Goal: Information Seeking & Learning: Compare options

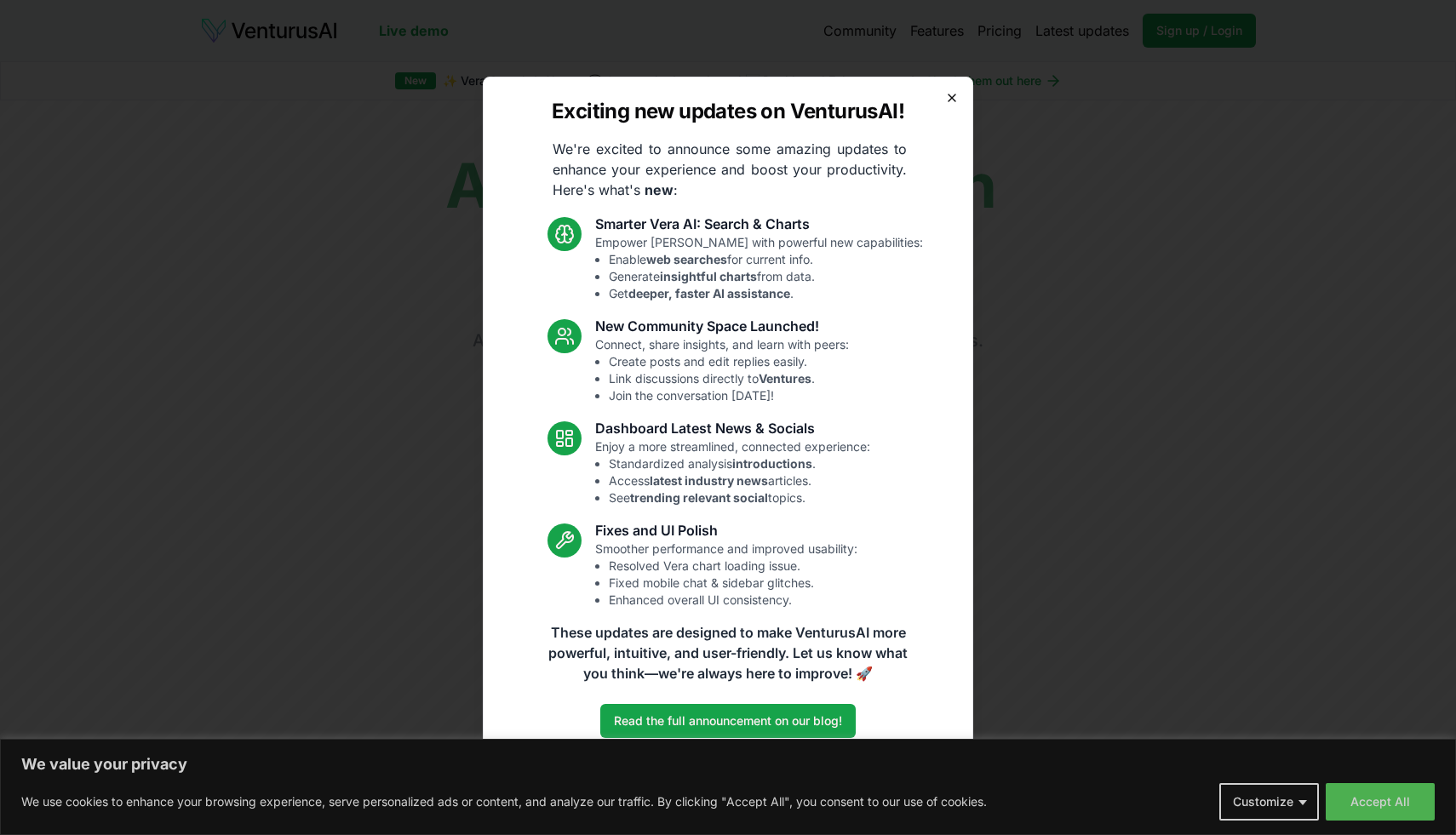
click at [949, 92] on icon "button" at bounding box center [952, 97] width 13 height 13
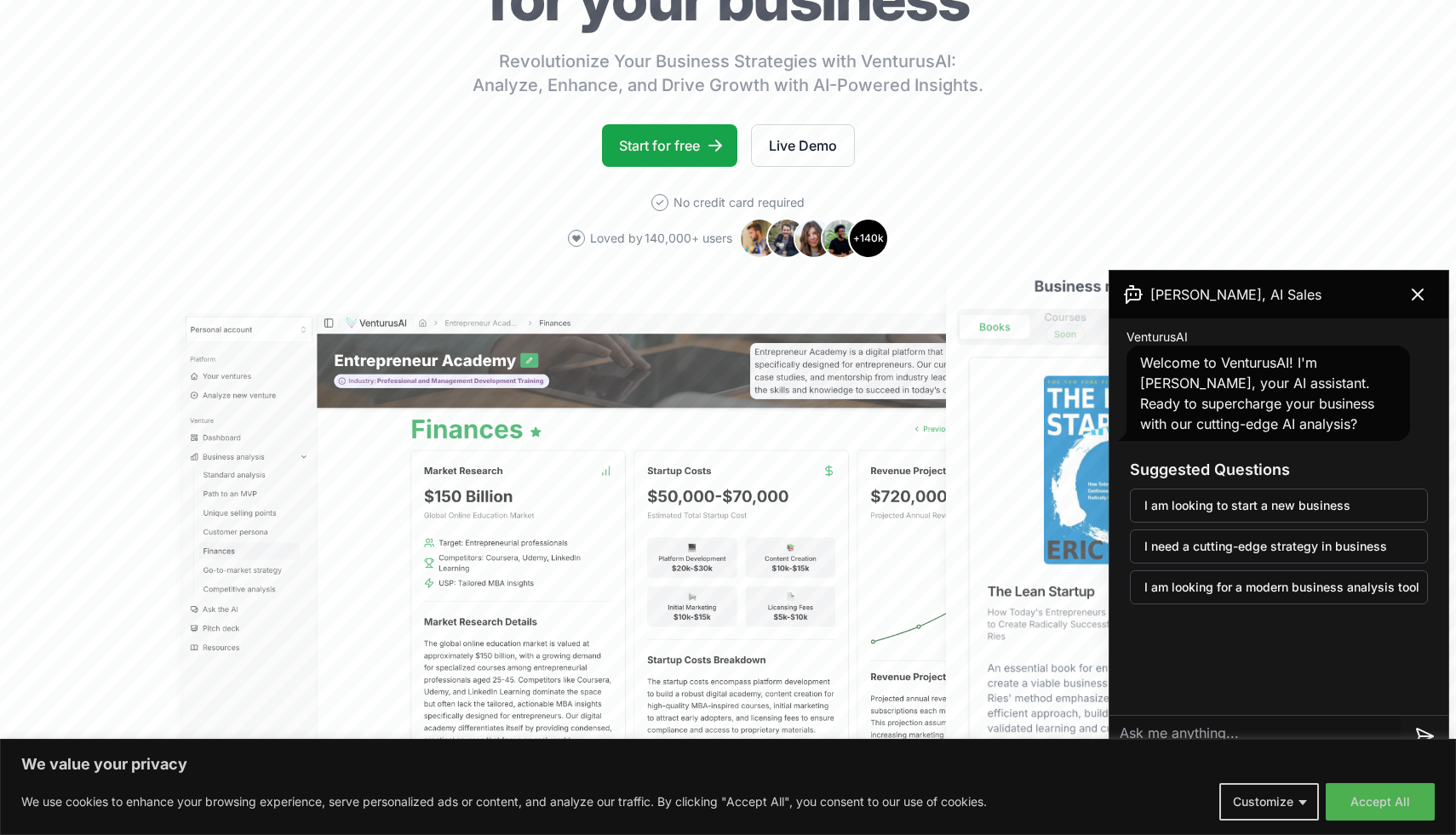
scroll to position [295, 0]
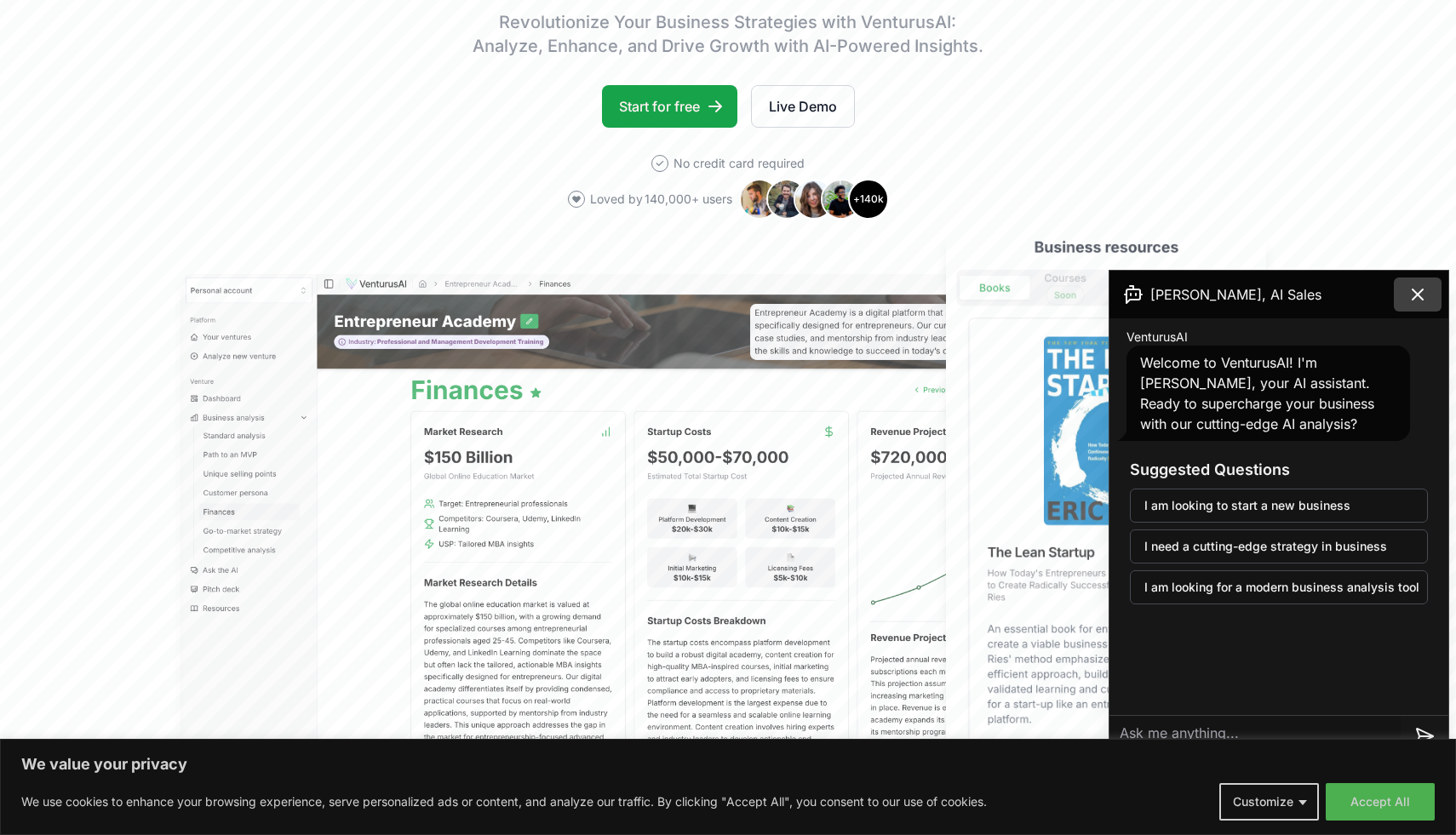
click at [1416, 286] on icon at bounding box center [1417, 294] width 20 height 20
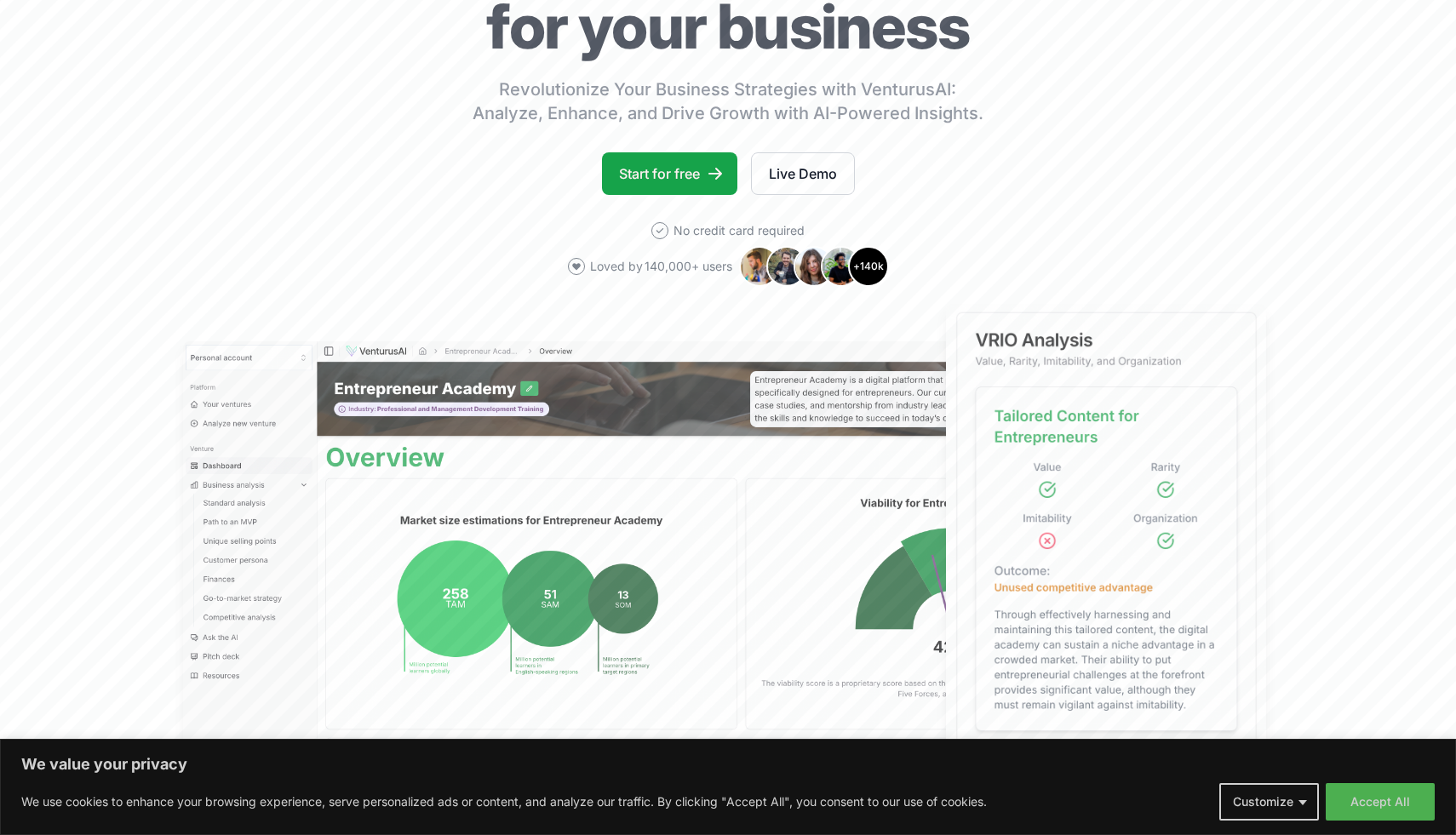
scroll to position [161, 0]
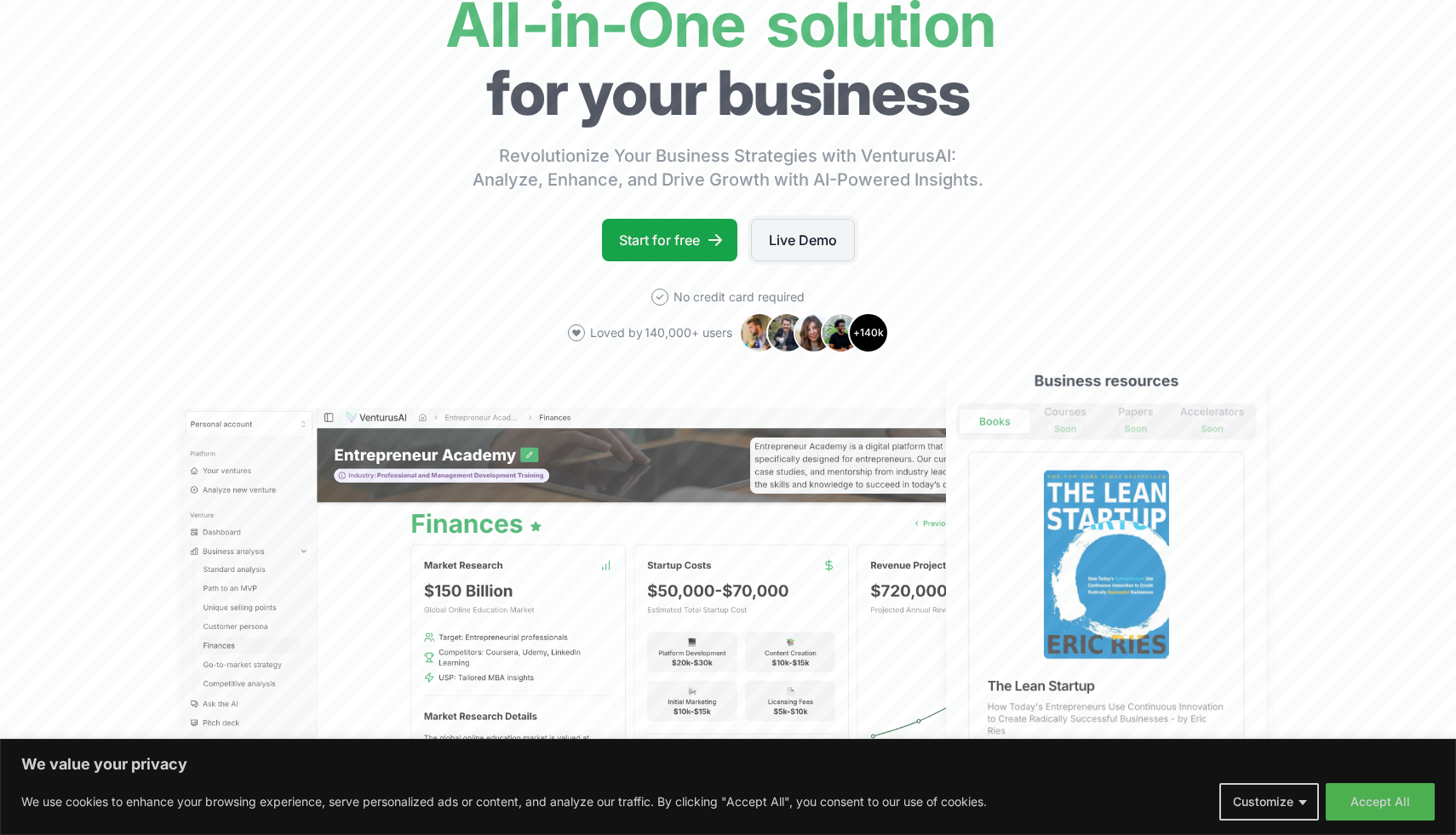
click at [789, 235] on link "Live Demo" at bounding box center [803, 240] width 104 height 43
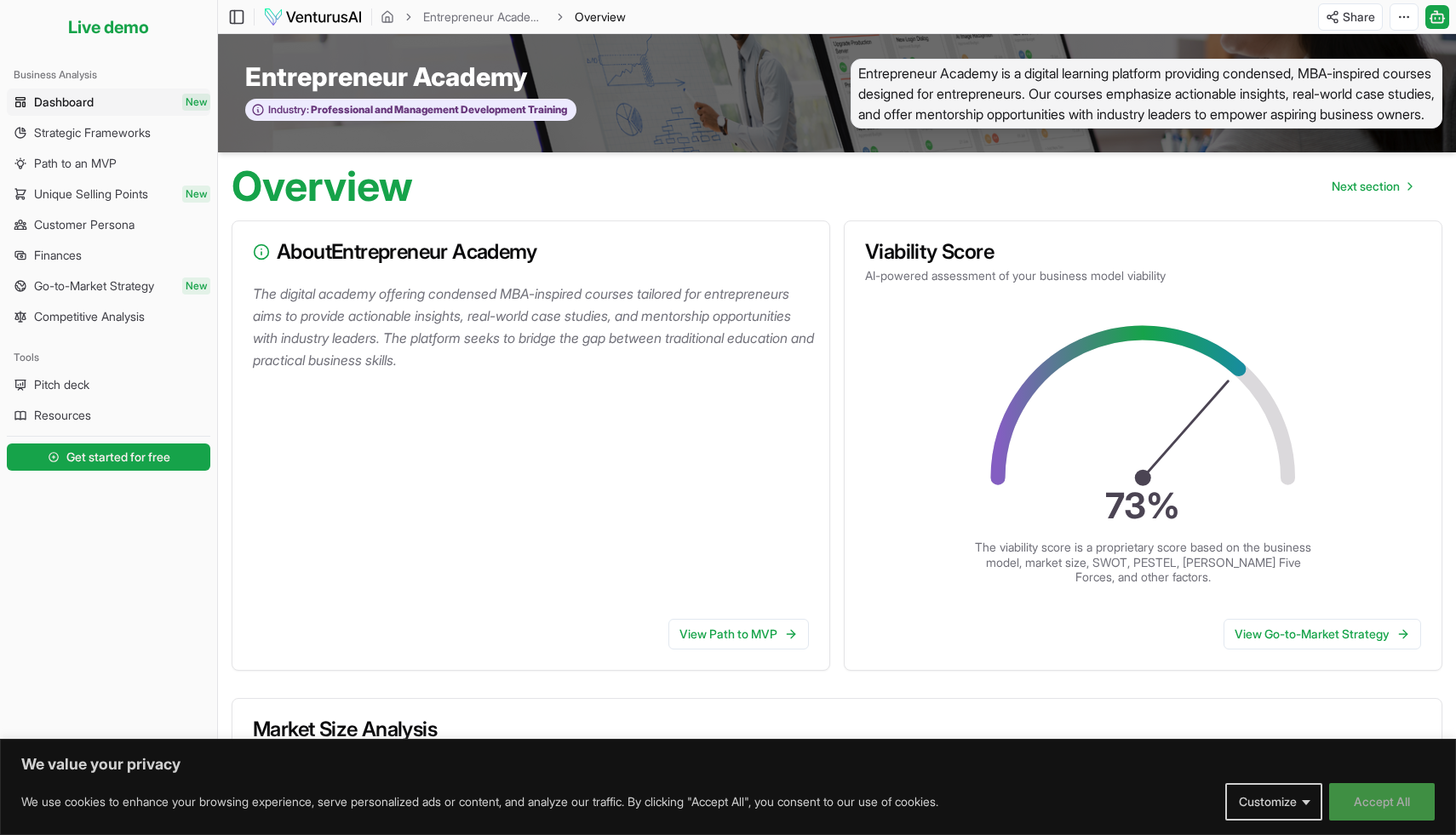
click at [1373, 795] on button "Accept All" at bounding box center [1382, 802] width 106 height 37
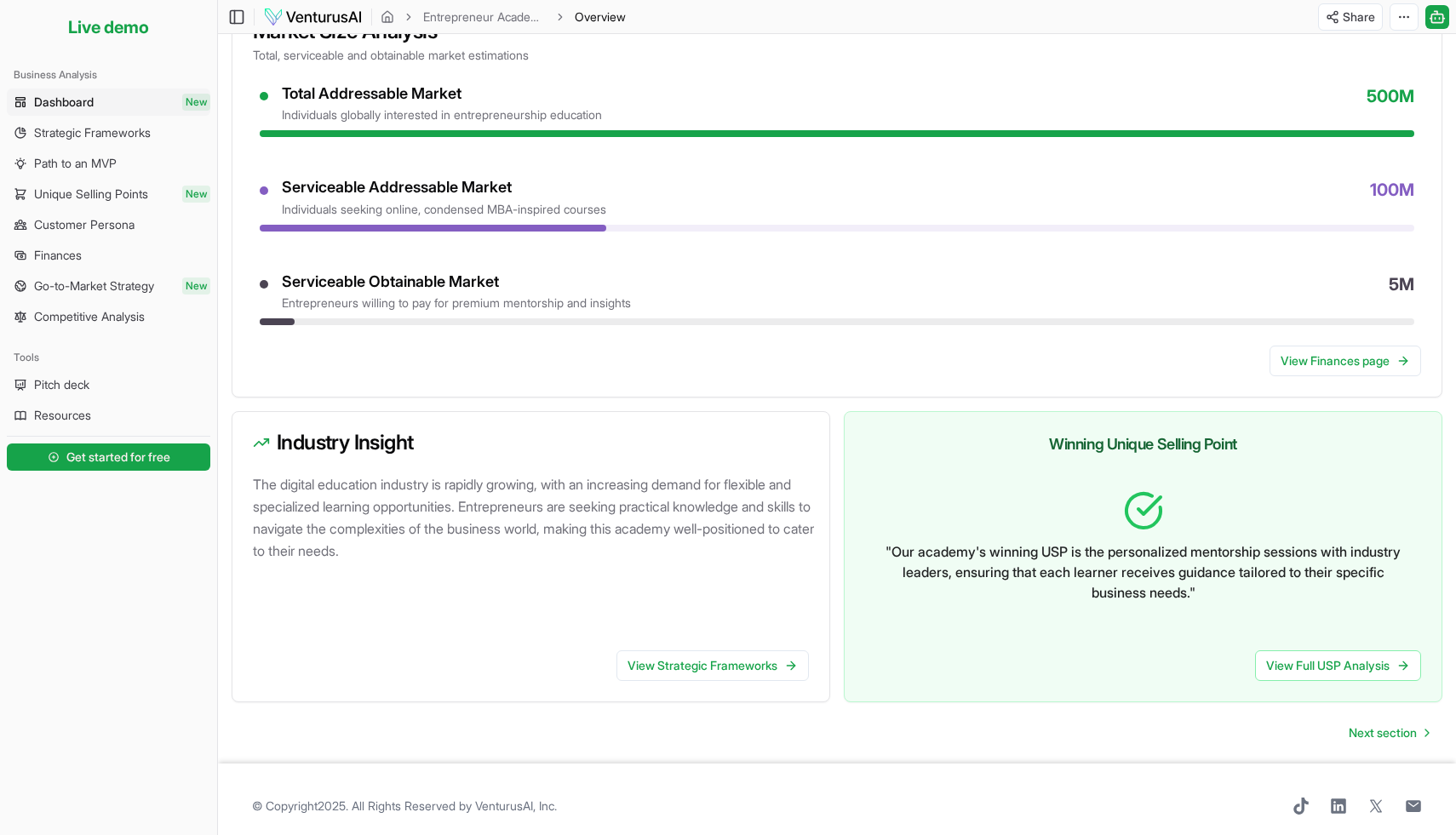
scroll to position [712, 0]
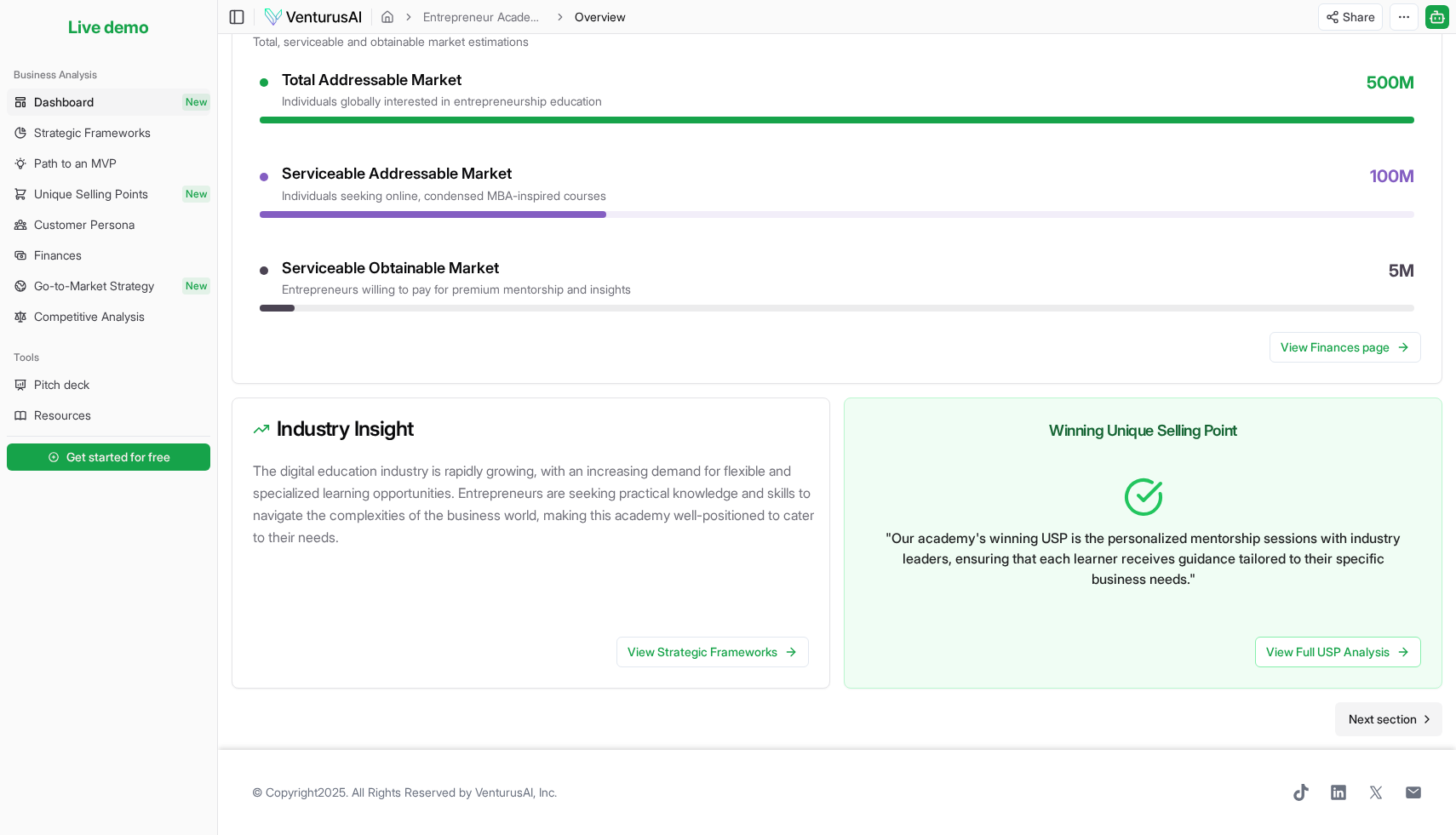
click at [1354, 722] on span "Next section" at bounding box center [1382, 720] width 68 height 17
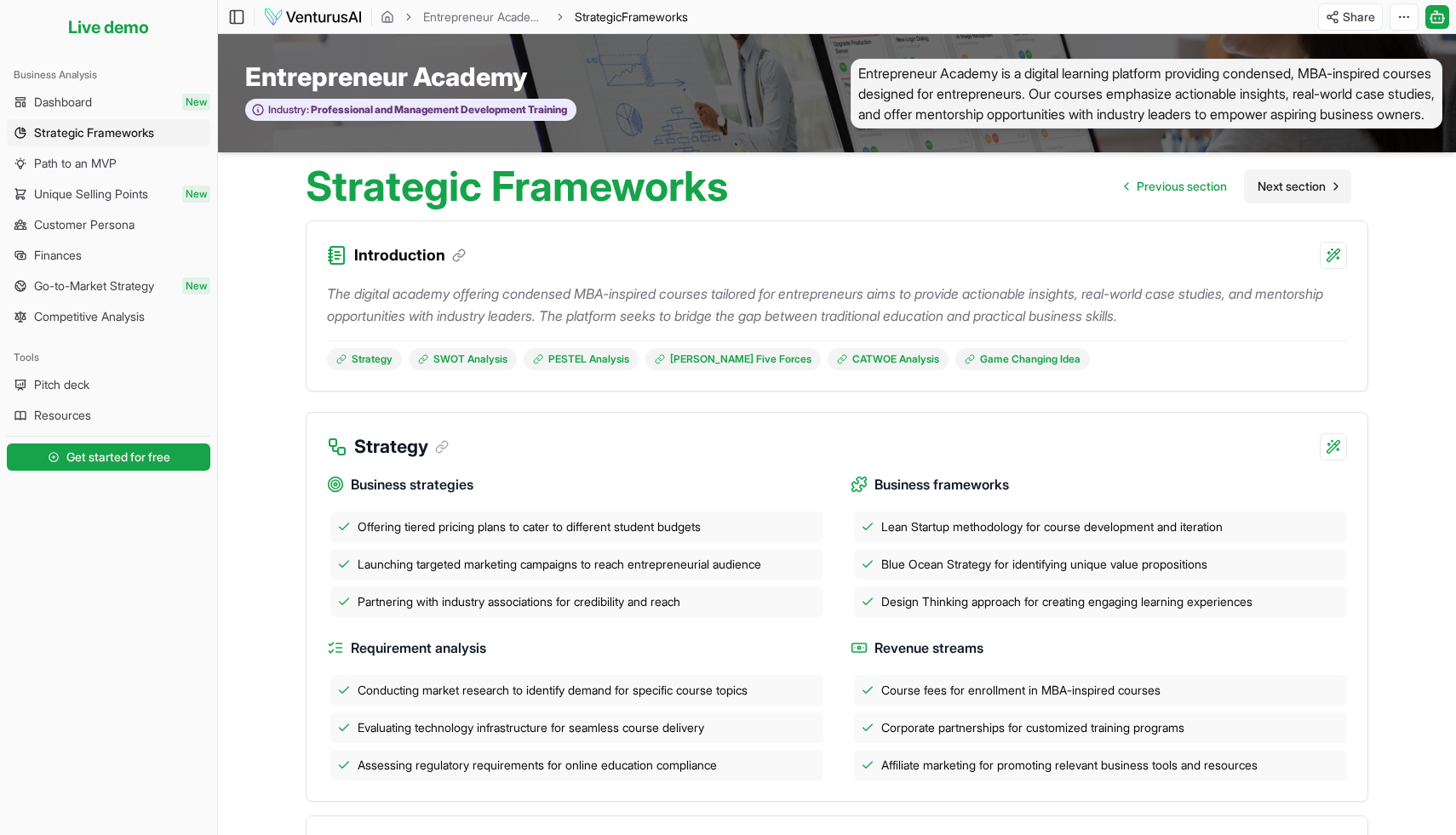
click at [1294, 178] on span "Next section" at bounding box center [1291, 186] width 68 height 17
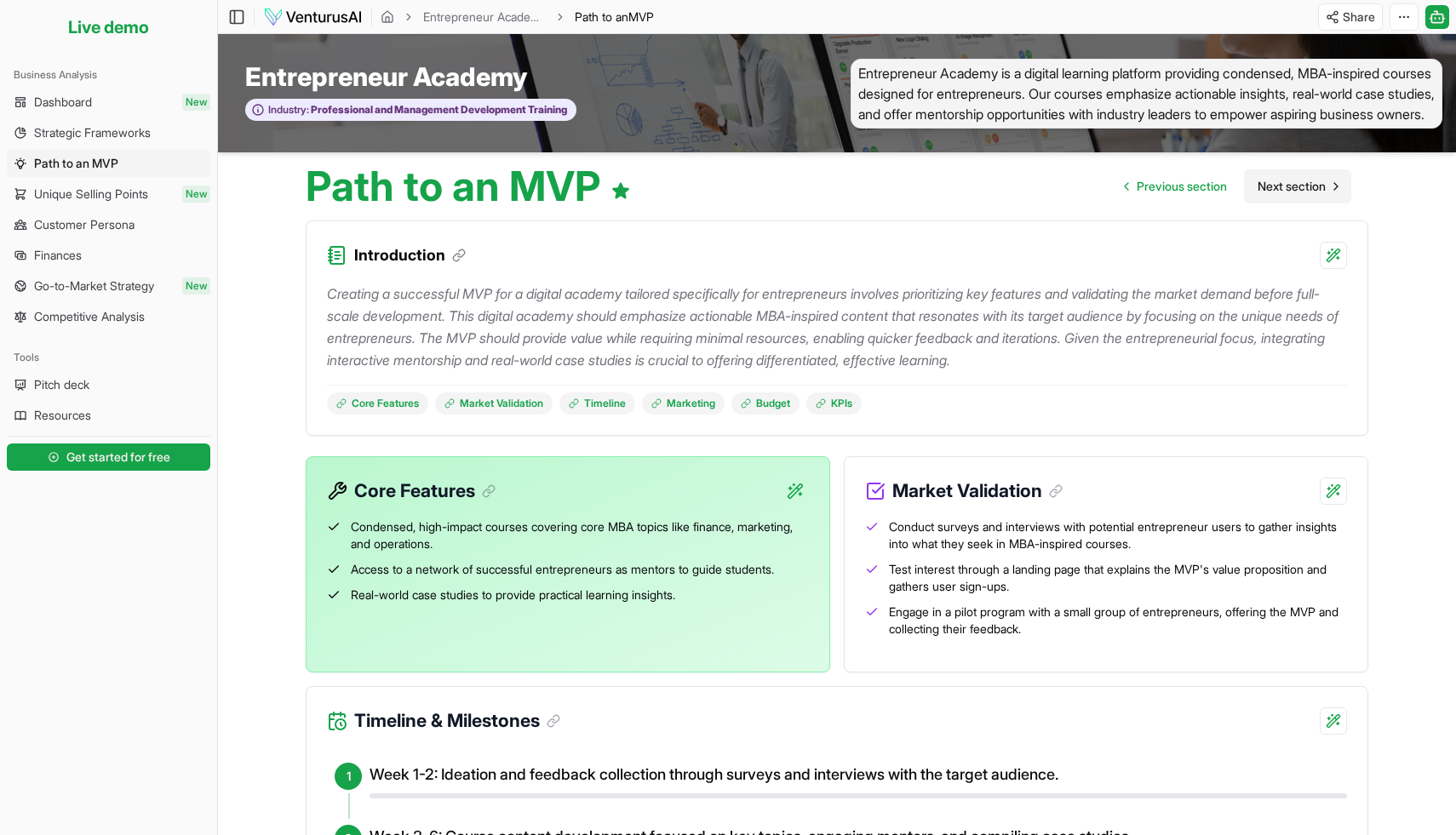
click at [1296, 195] on span "Next section" at bounding box center [1291, 186] width 68 height 17
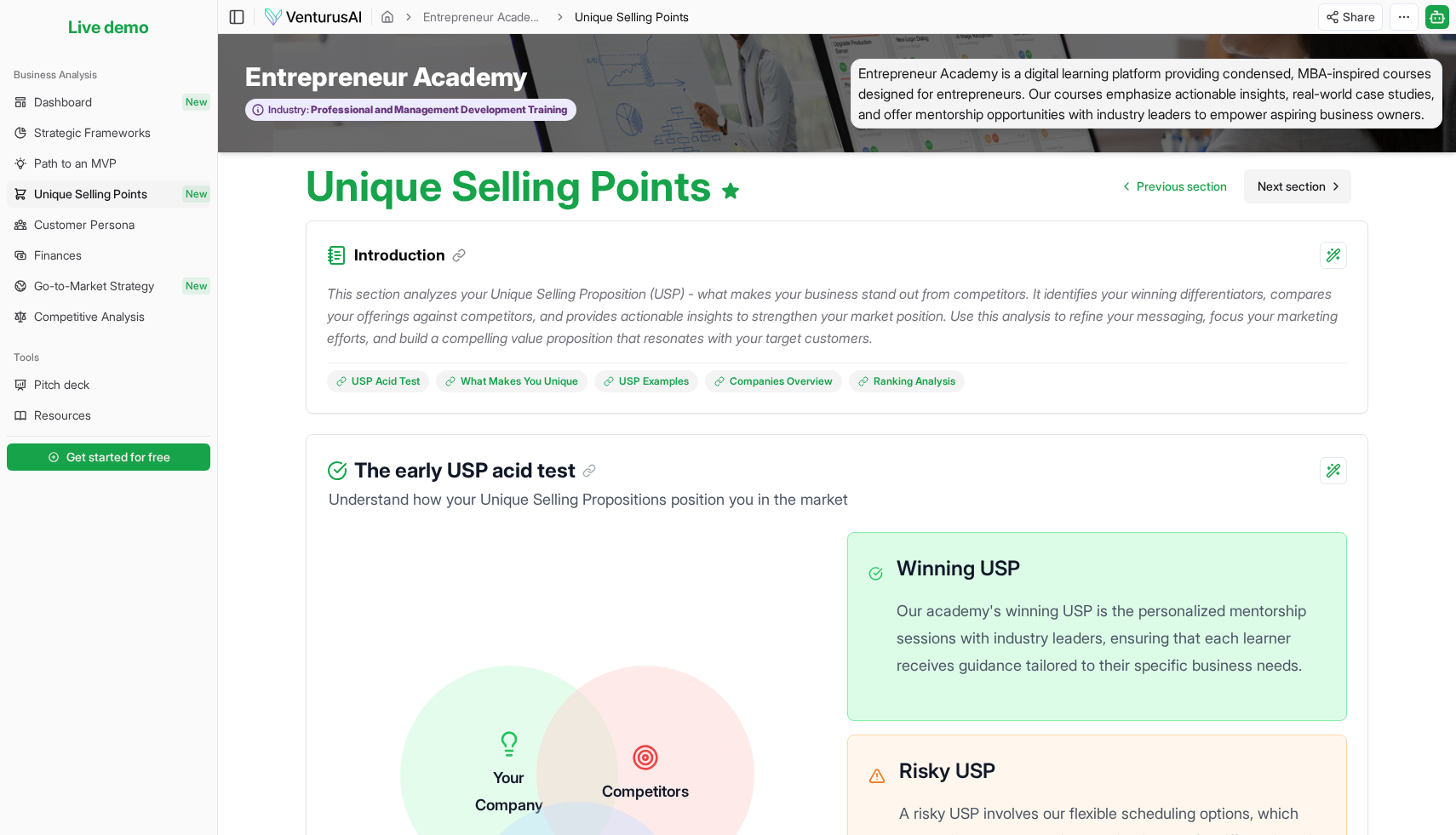
click at [1261, 177] on span "Next section" at bounding box center [1291, 186] width 68 height 17
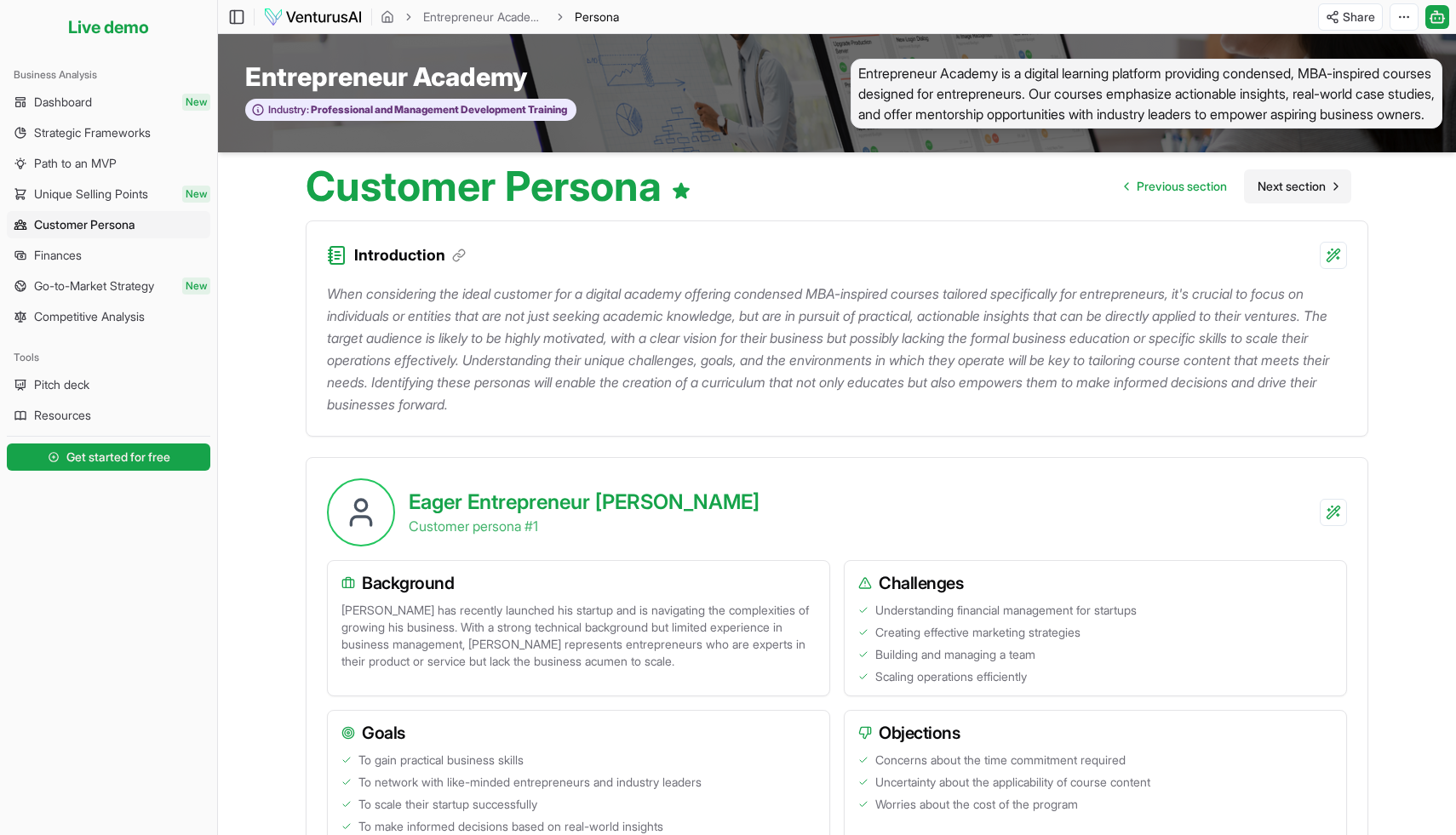
click at [1257, 180] on span "Next section" at bounding box center [1291, 186] width 68 height 17
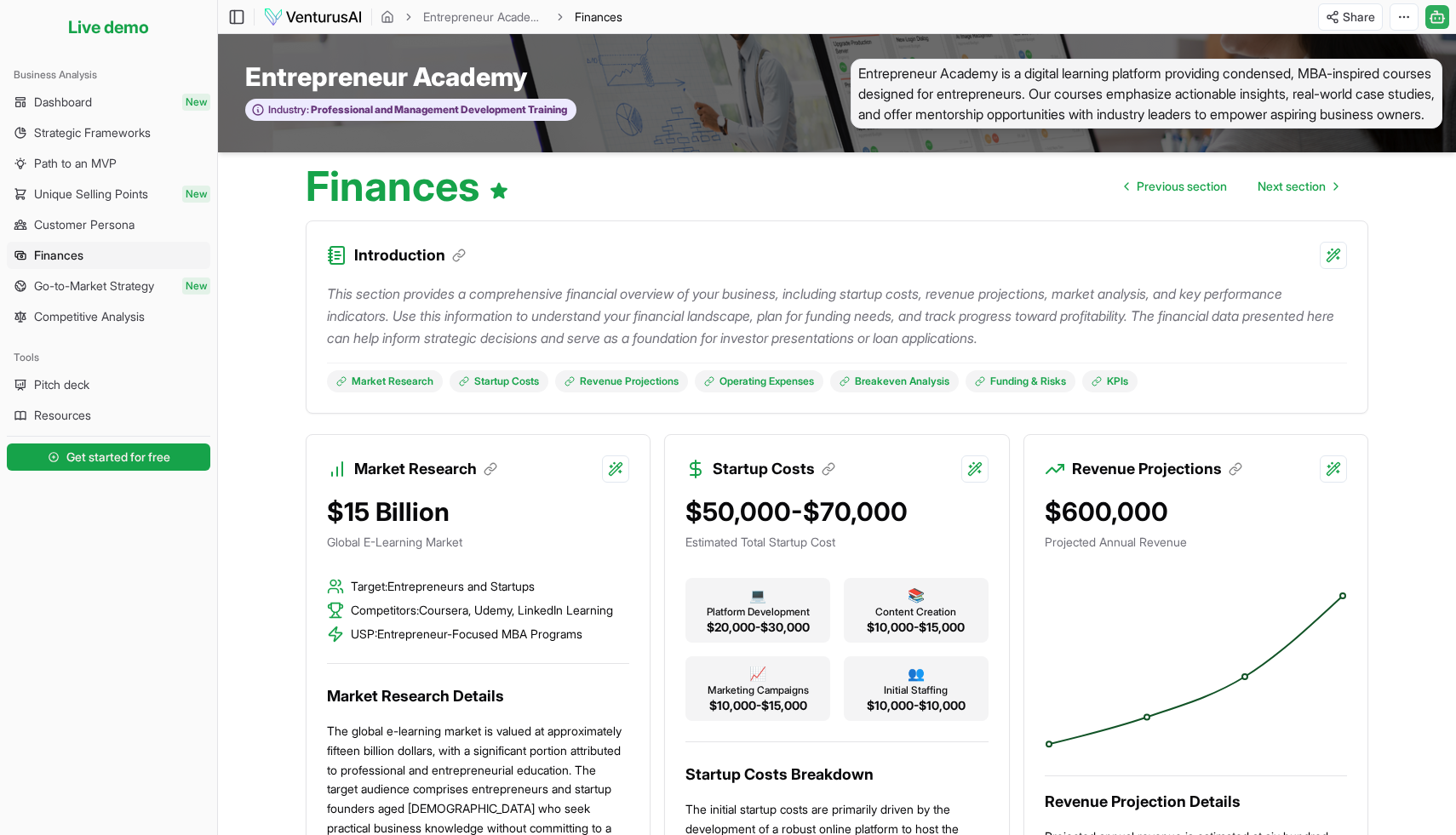
click at [1440, 15] on icon at bounding box center [1438, 16] width 17 height 20
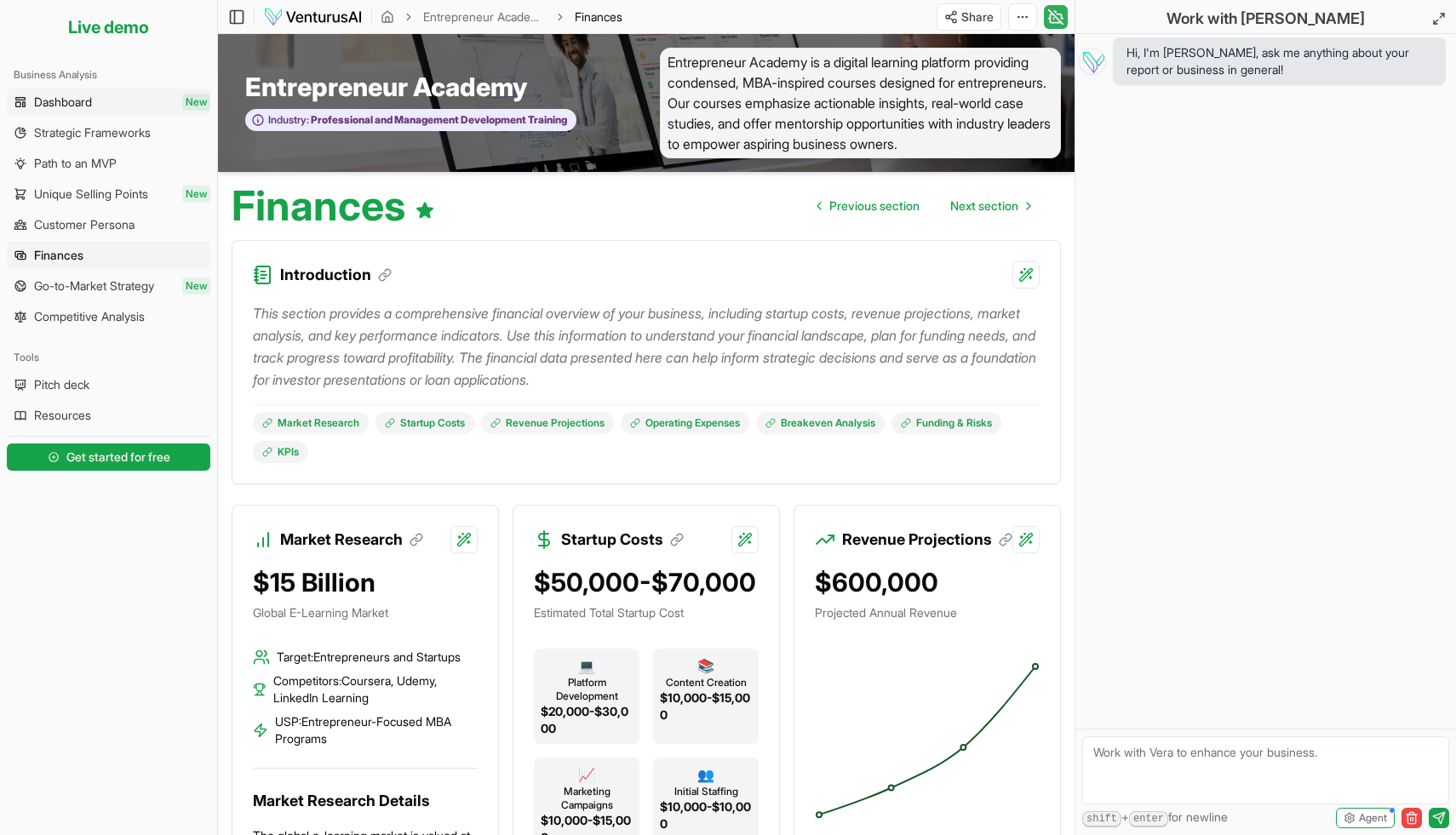
click at [106, 106] on link "Dashboard New" at bounding box center [108, 102] width 203 height 28
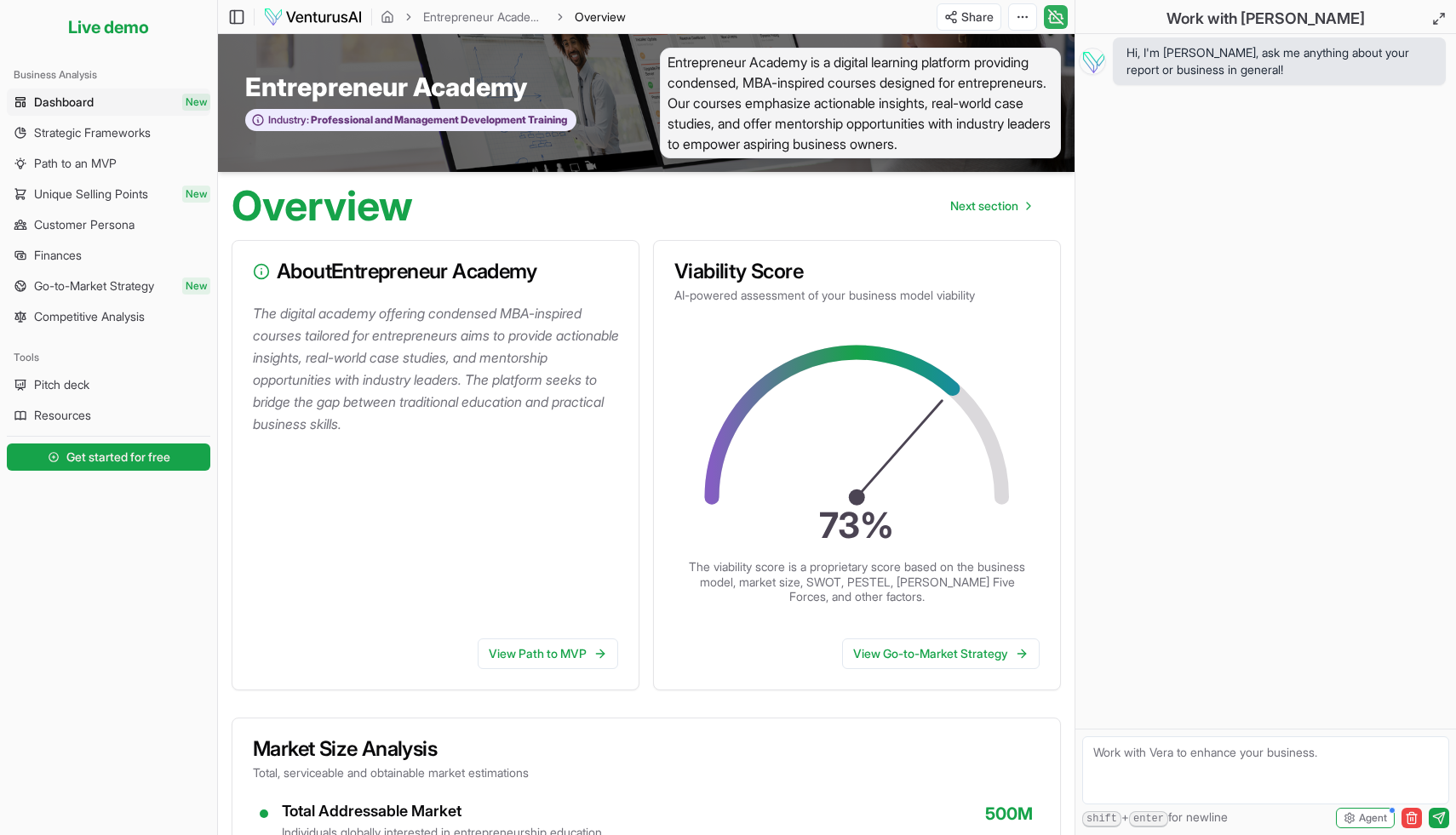
click at [327, 11] on img at bounding box center [313, 16] width 99 height 20
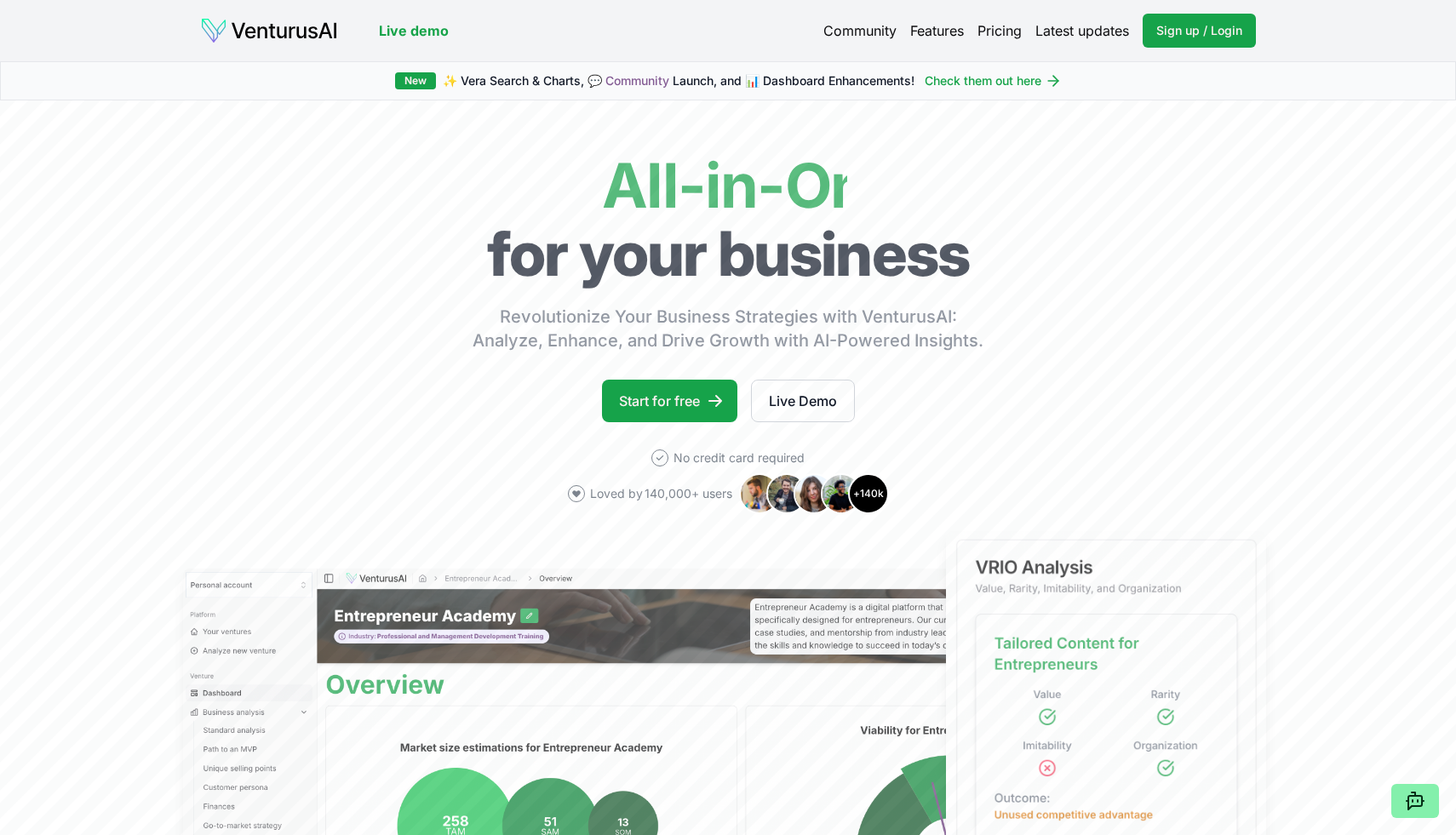
click at [979, 42] on div "Community Features Pricing Latest updates Sign up / Login Login" at bounding box center [1039, 31] width 433 height 34
click at [1000, 37] on link "Pricing" at bounding box center [1000, 30] width 44 height 20
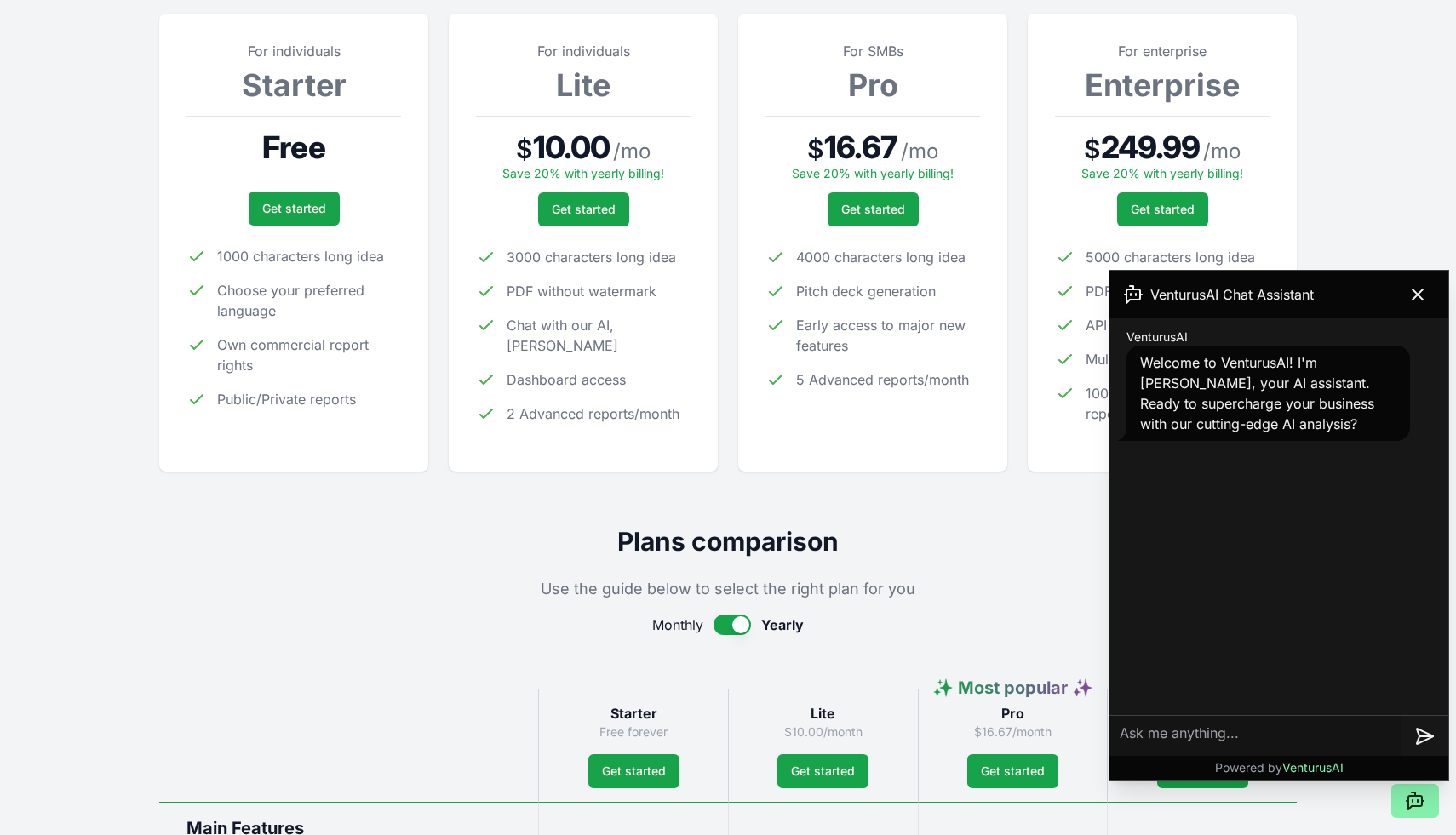
scroll to position [422, 0]
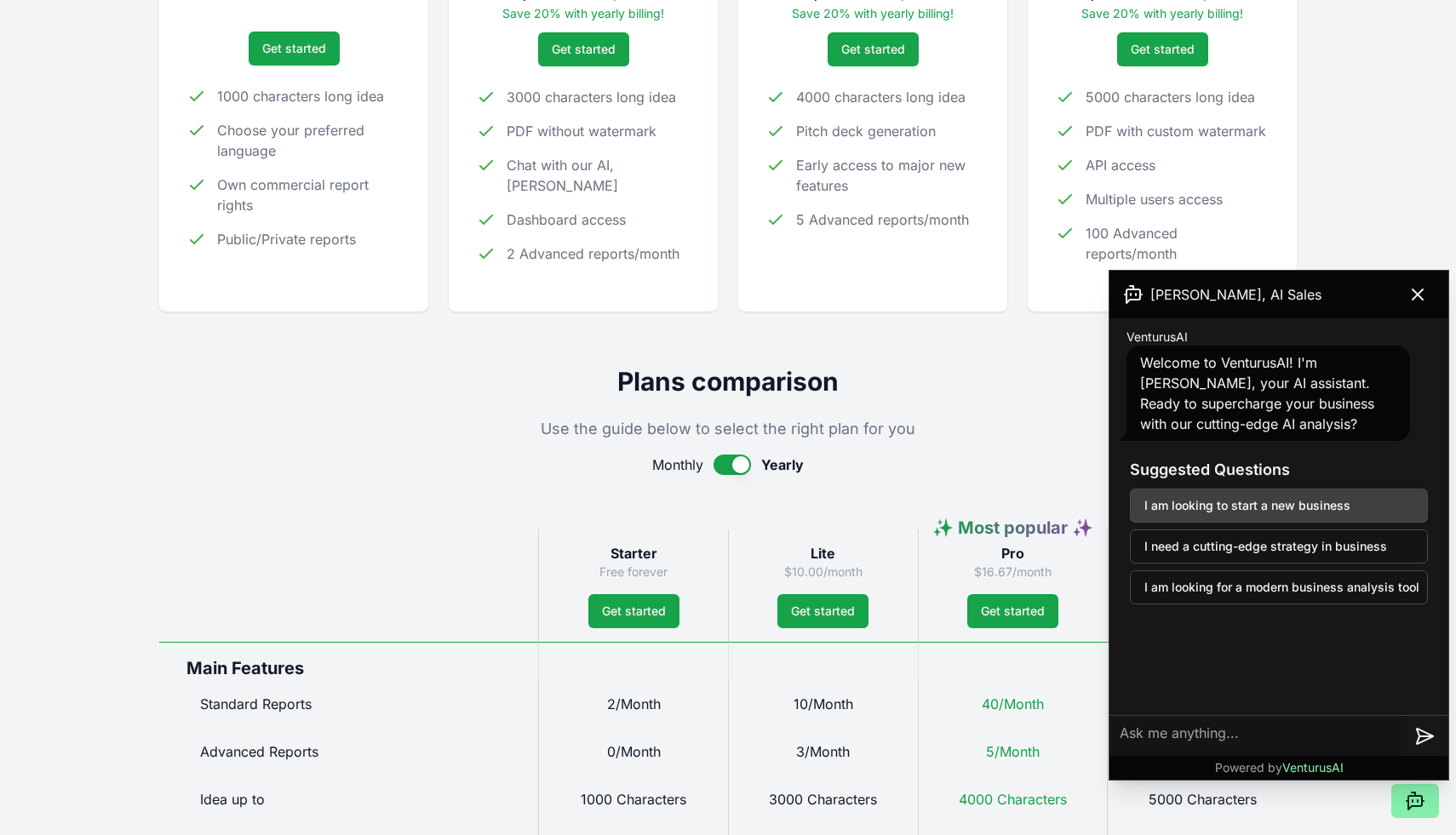
click at [1275, 492] on button "I am looking to start a new business" at bounding box center [1279, 506] width 298 height 34
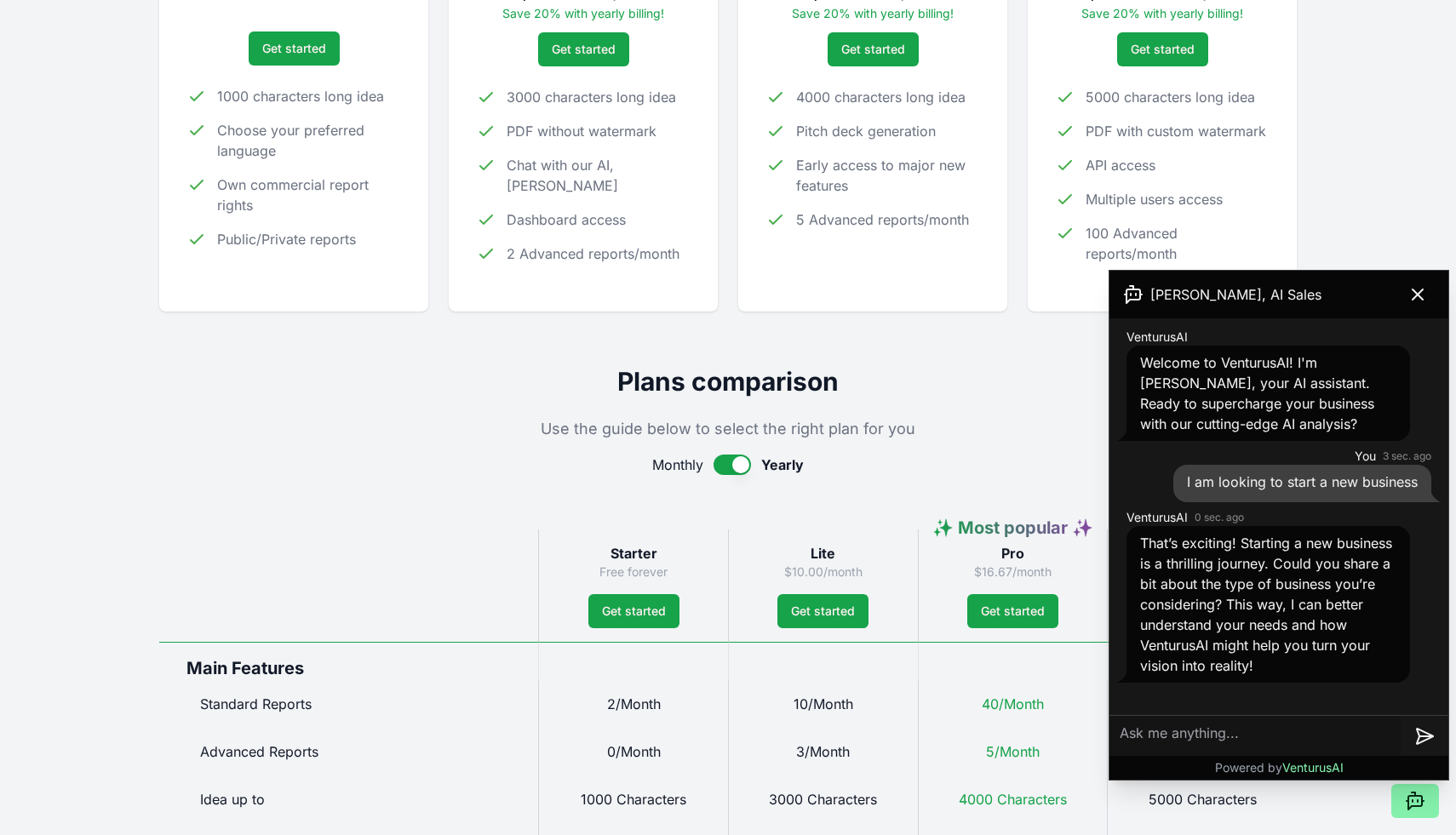
click at [736, 428] on p "Use the guide below to select the right plan for you" at bounding box center [728, 428] width 1138 height 24
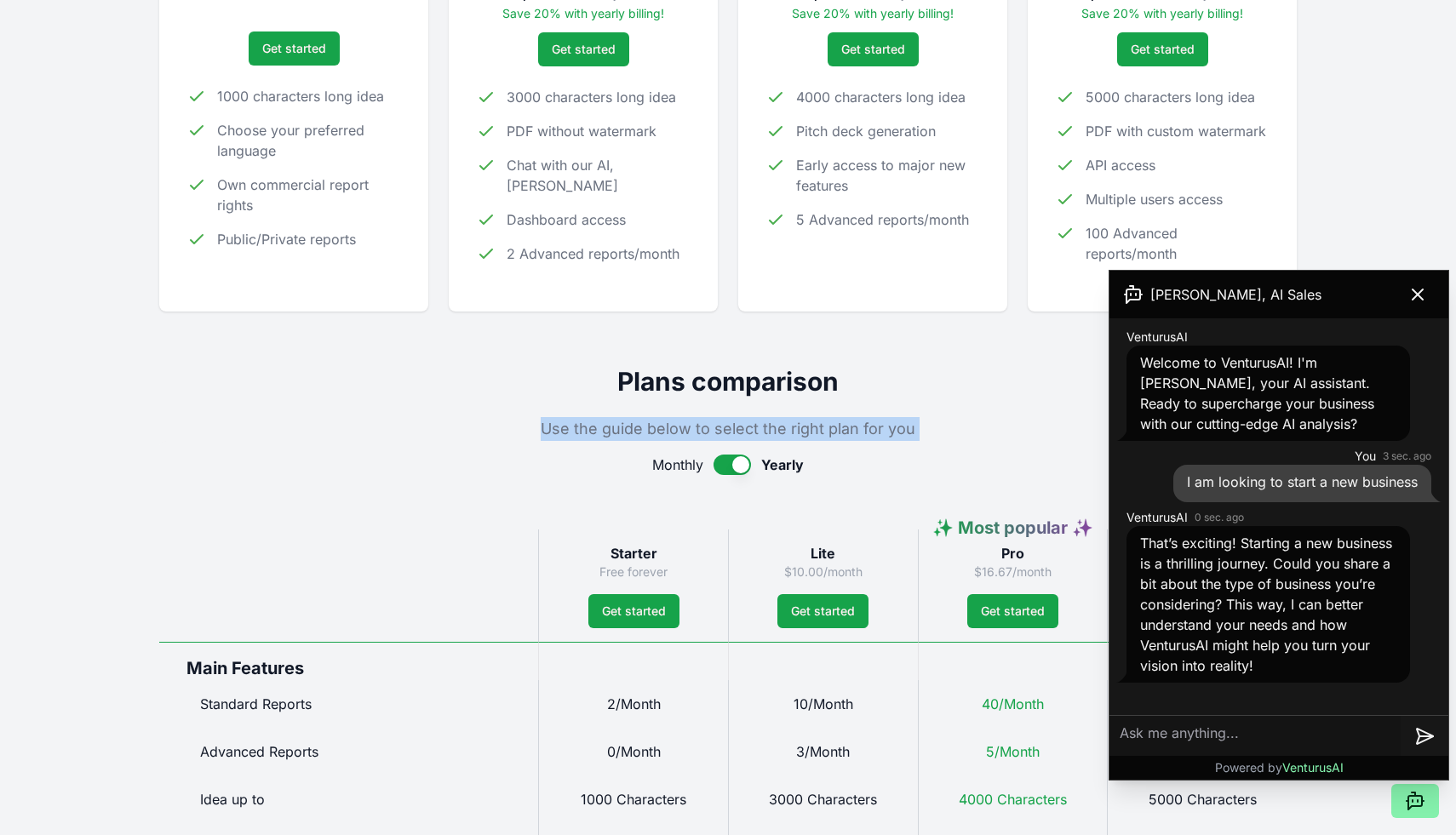
click at [736, 428] on p "Use the guide below to select the right plan for you" at bounding box center [728, 428] width 1138 height 24
click at [744, 383] on h2 "Plans comparison" at bounding box center [728, 382] width 1138 height 31
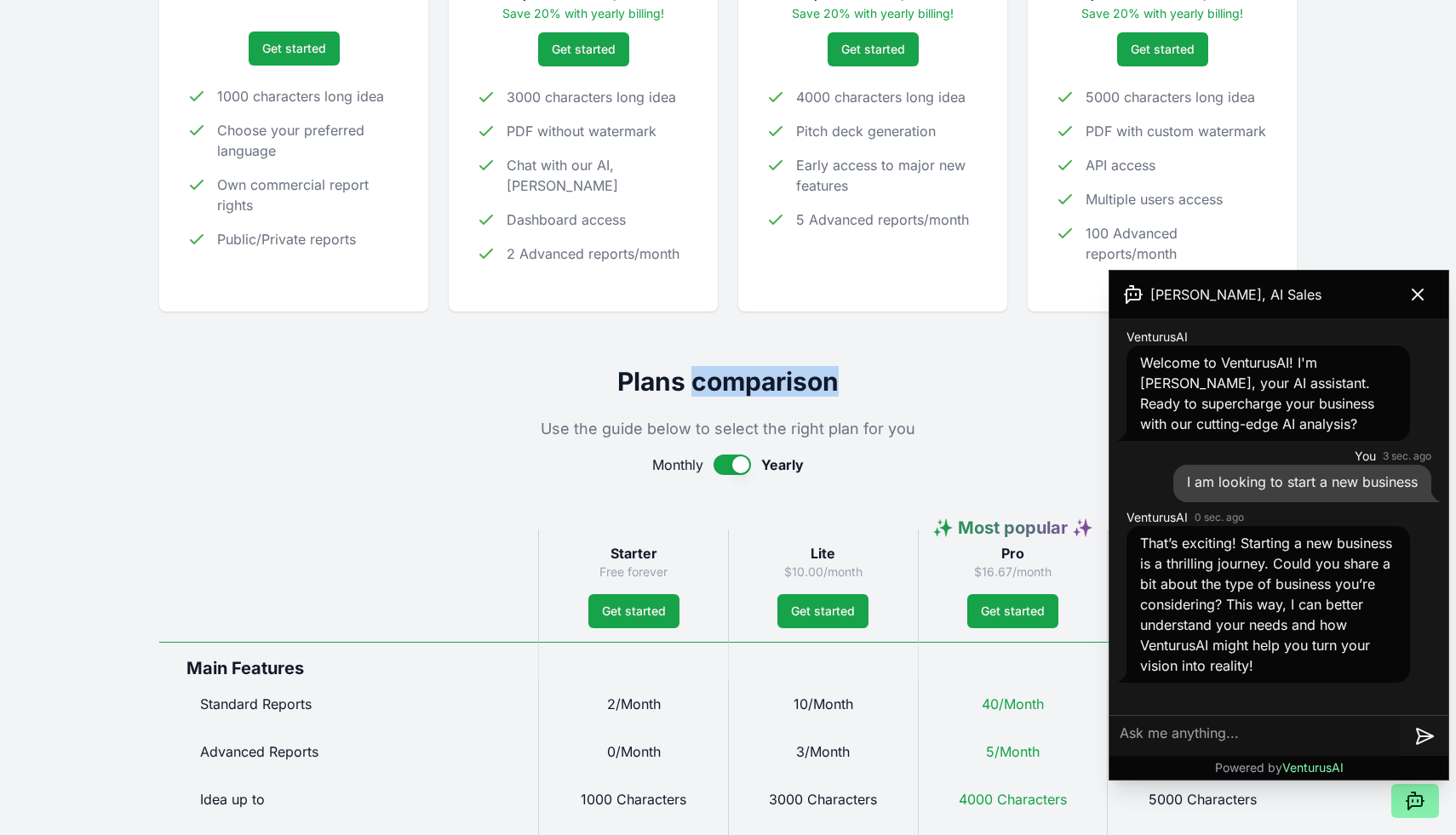
click at [744, 383] on h2 "Plans comparison" at bounding box center [728, 382] width 1138 height 31
click at [1287, 287] on div "Andrew, AI Sales" at bounding box center [1278, 295] width 339 height 48
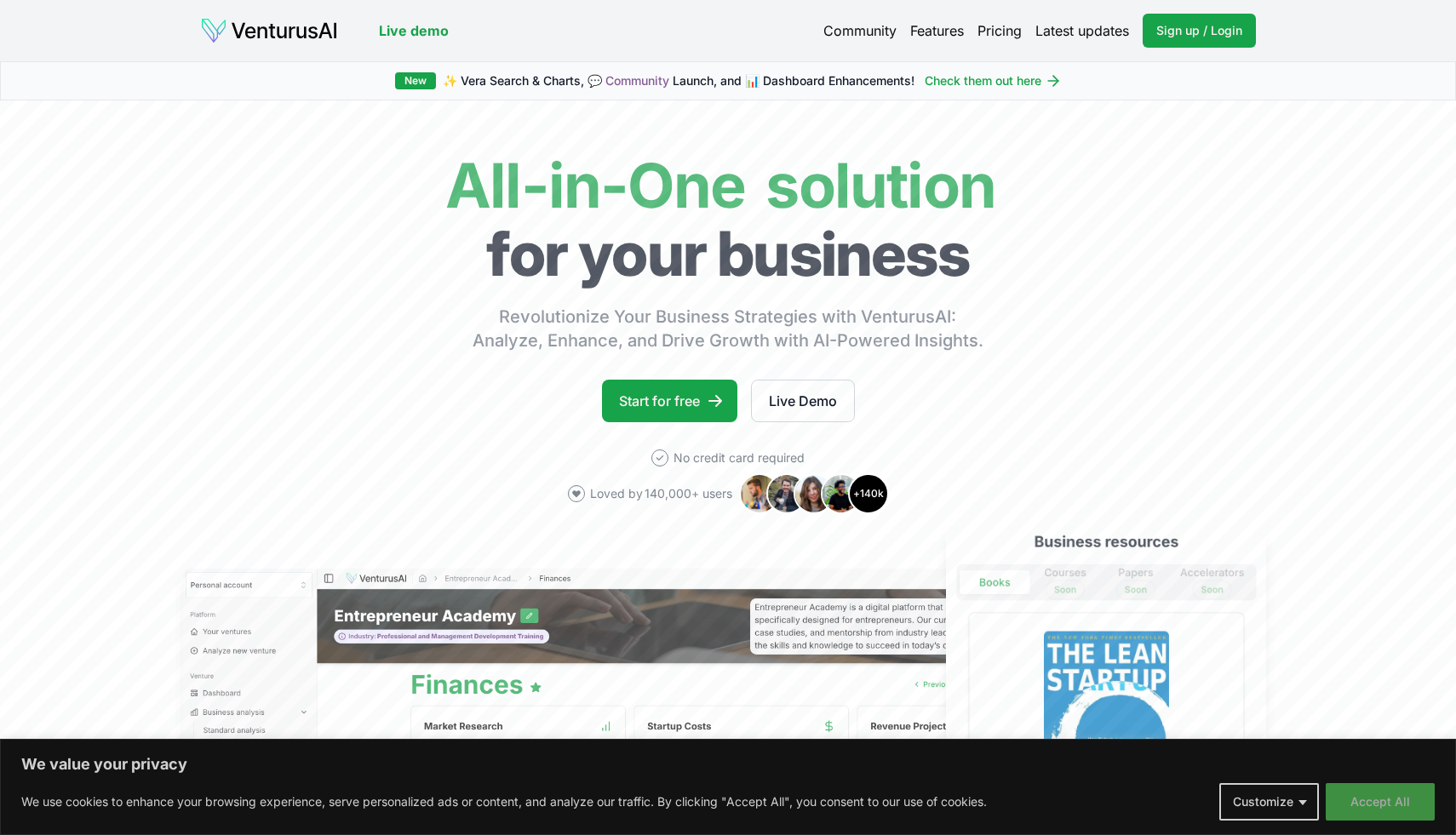
click at [1382, 794] on button "Accept All" at bounding box center [1381, 802] width 109 height 37
